Goal: Navigation & Orientation: Find specific page/section

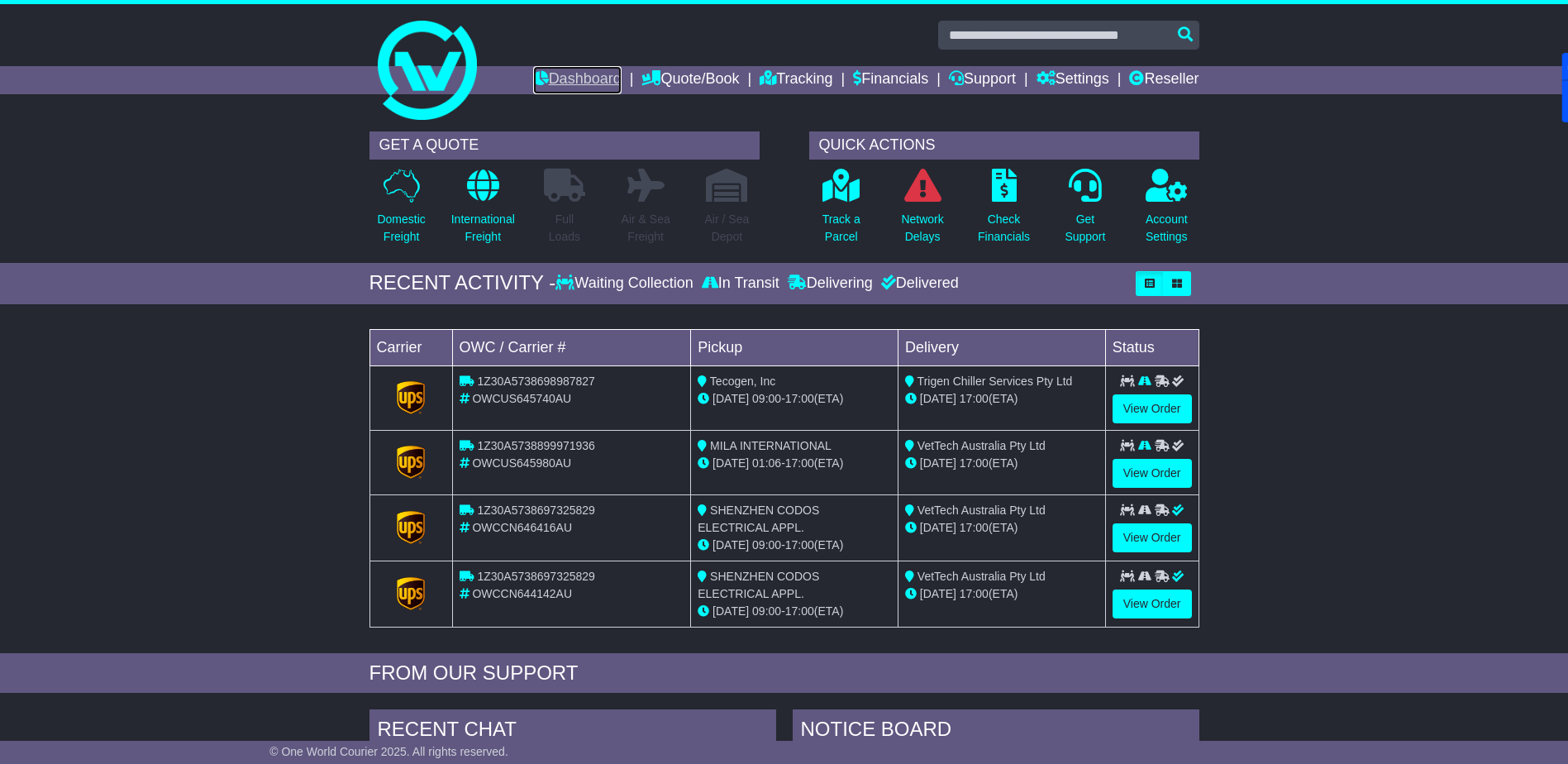
click at [566, 73] on link "Dashboard" at bounding box center [577, 80] width 88 height 28
click at [592, 70] on link "Dashboard" at bounding box center [577, 80] width 88 height 28
